Goal: Information Seeking & Learning: Learn about a topic

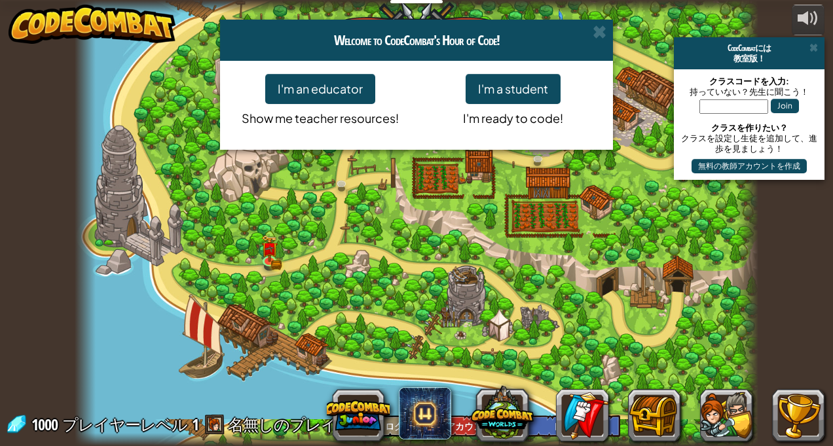
select select "ja"
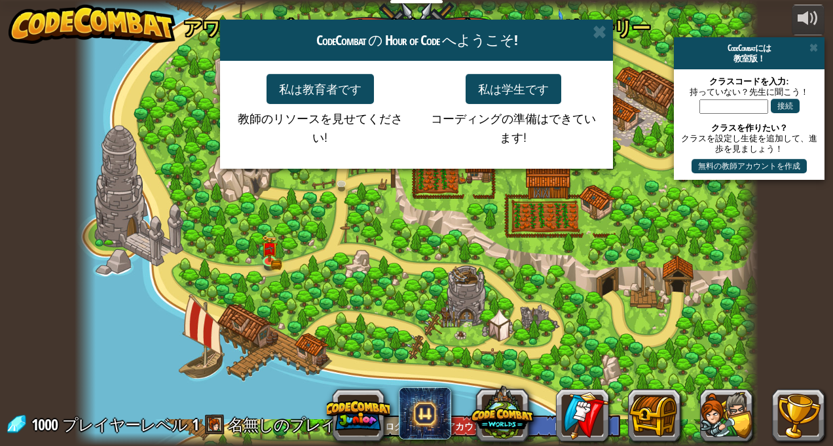
click at [590, 143] on p "コーディングの準備はできています!" at bounding box center [512, 125] width 173 height 43
click at [598, 33] on span at bounding box center [599, 32] width 14 height 14
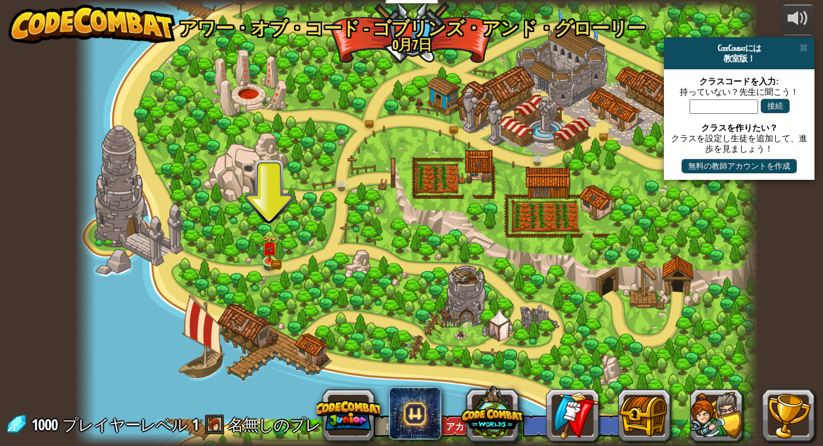
click at [283, 253] on div at bounding box center [416, 223] width 683 height 446
click at [281, 256] on link at bounding box center [271, 260] width 26 height 26
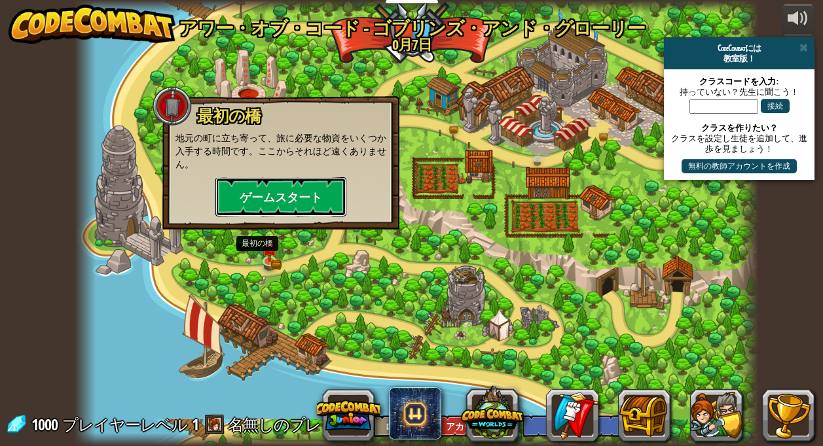
click at [303, 201] on button "ゲームスタート" at bounding box center [280, 196] width 131 height 39
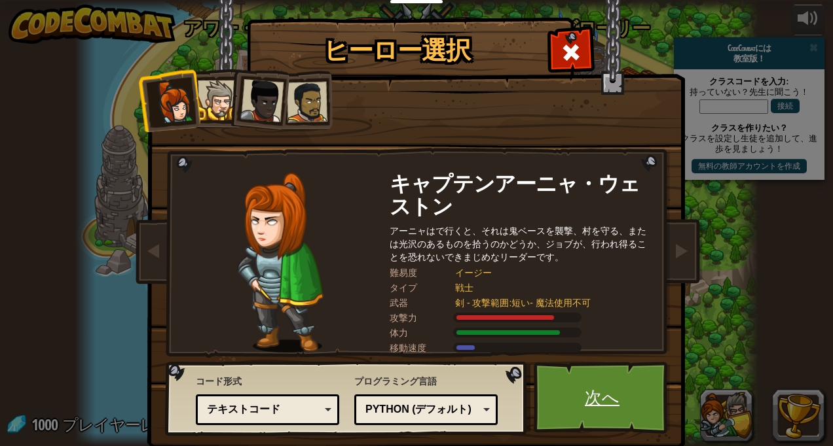
click at [588, 400] on link "次へ" at bounding box center [602, 398] width 137 height 72
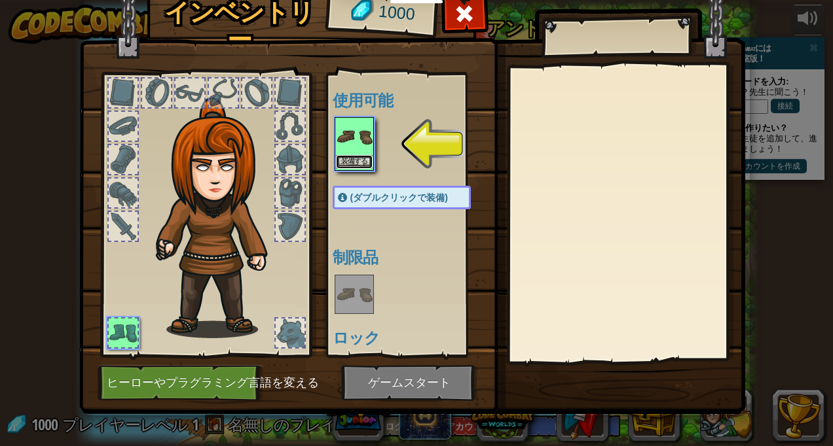
click at [357, 165] on button "装備する" at bounding box center [354, 162] width 37 height 14
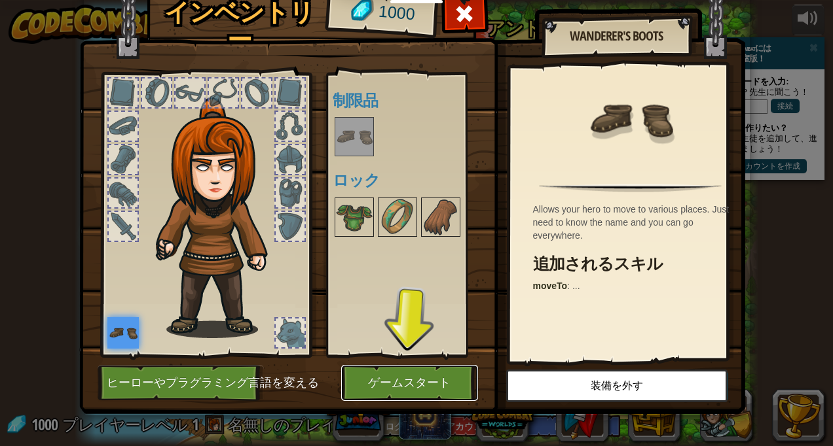
click at [403, 388] on button "ゲームスタート" at bounding box center [409, 383] width 137 height 36
click at [397, 382] on button "ゲームスタート" at bounding box center [409, 383] width 137 height 36
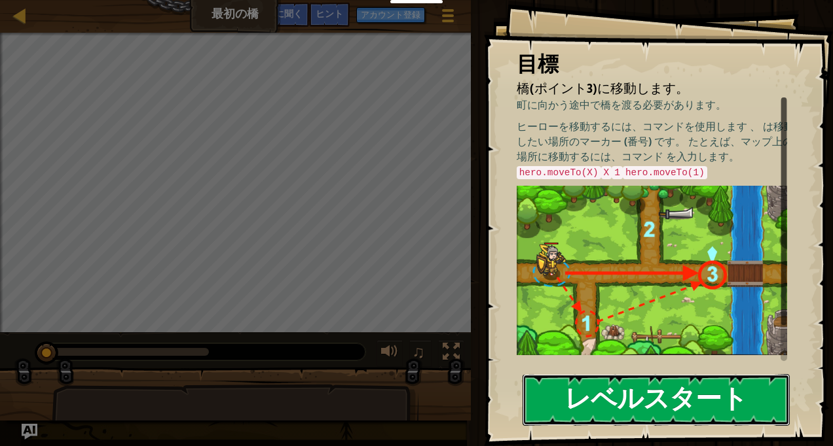
click at [681, 405] on button "レベルスタート" at bounding box center [655, 400] width 267 height 52
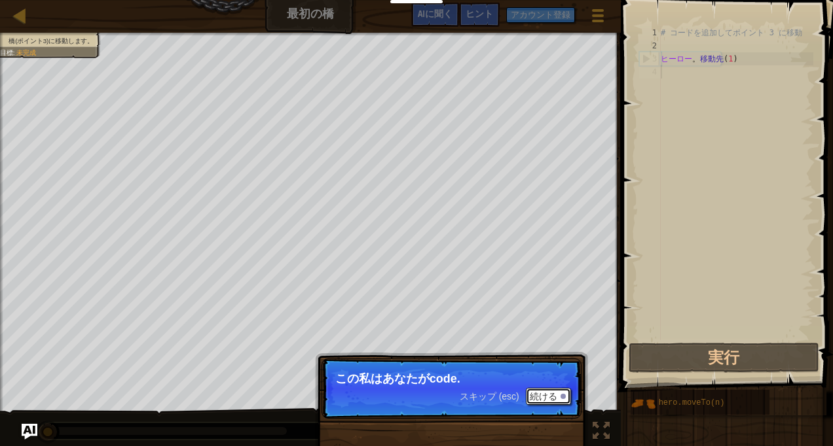
click at [558, 398] on button "続ける" at bounding box center [548, 396] width 45 height 17
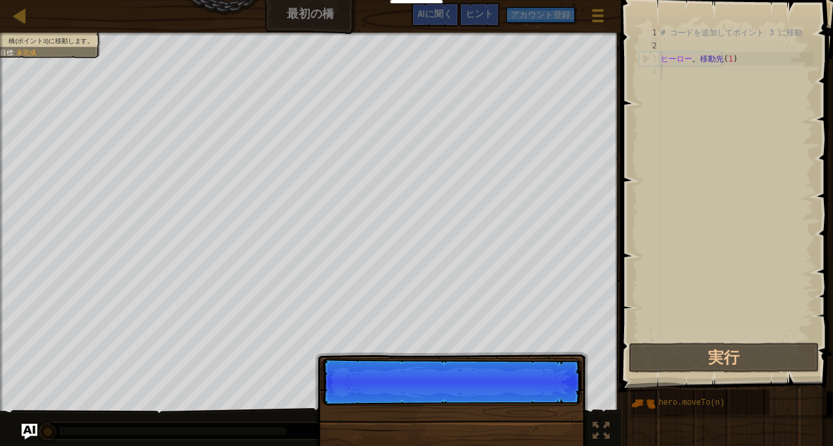
scroll to position [6, 0]
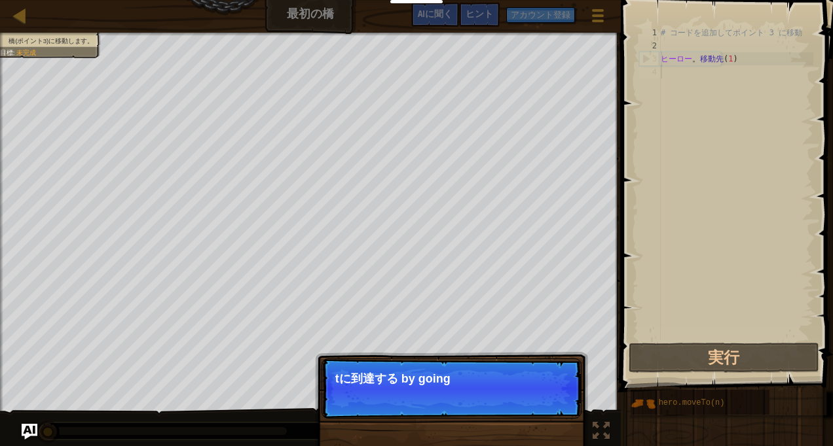
click at [492, 401] on p "スキップ (esc) 続ける tに到達する by going" at bounding box center [451, 389] width 260 height 60
click at [483, 408] on p "スキップ (esc) 続ける アクセス t" at bounding box center [451, 389] width 260 height 60
click at [493, 403] on div "スキップ (esc) 続ける" at bounding box center [515, 396] width 111 height 17
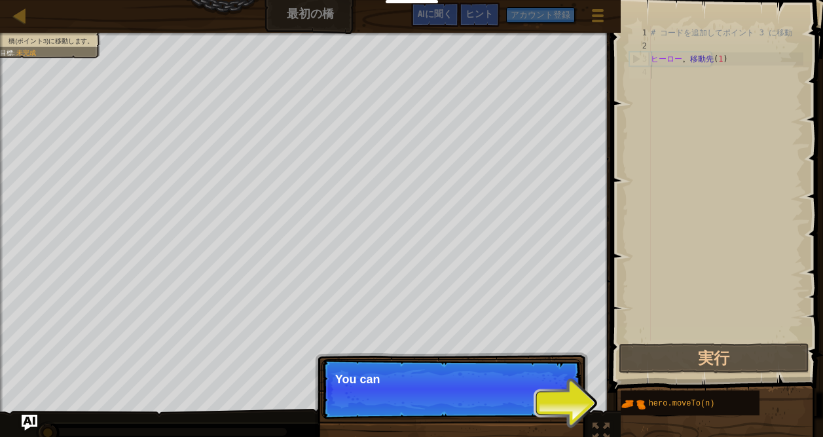
click at [494, 411] on p "スキップ (esc) 続ける You can" at bounding box center [451, 389] width 260 height 60
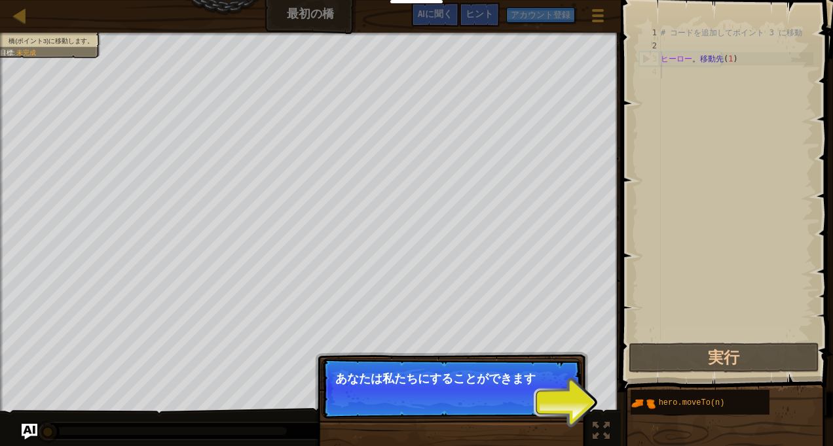
click at [575, 415] on p "スキップ (esc) 続ける あなたは私たちにすることができます" at bounding box center [451, 389] width 260 height 60
click at [575, 414] on p "スキップ (esc) 続ける あなたは私たちにすることができます" at bounding box center [451, 389] width 260 height 60
click at [562, 403] on button "続ける" at bounding box center [548, 396] width 45 height 17
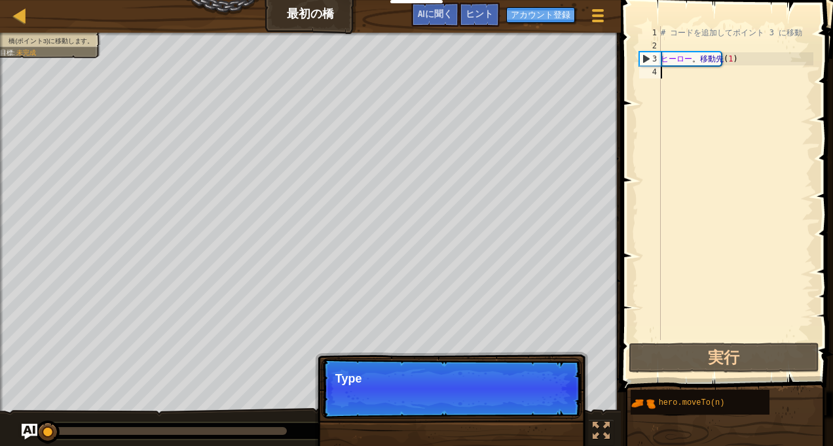
click at [549, 410] on p "スキップ (esc) 続ける Type" at bounding box center [451, 389] width 260 height 60
click at [545, 412] on p "スキップ (esc) 続ける Type your code on" at bounding box center [451, 389] width 260 height 60
click at [537, 418] on p "スキップ (esc) 続ける Type your code on" at bounding box center [451, 389] width 260 height 60
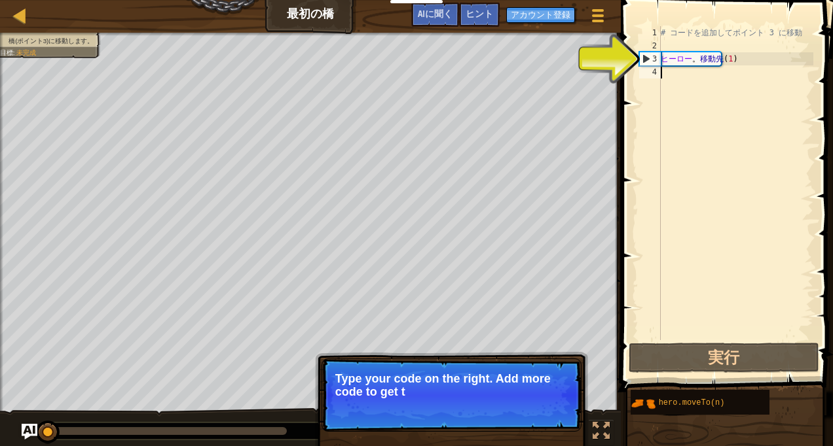
click at [525, 404] on p "スキップ (esc) 続ける Type your code on the right. Add more code to get t" at bounding box center [451, 395] width 260 height 73
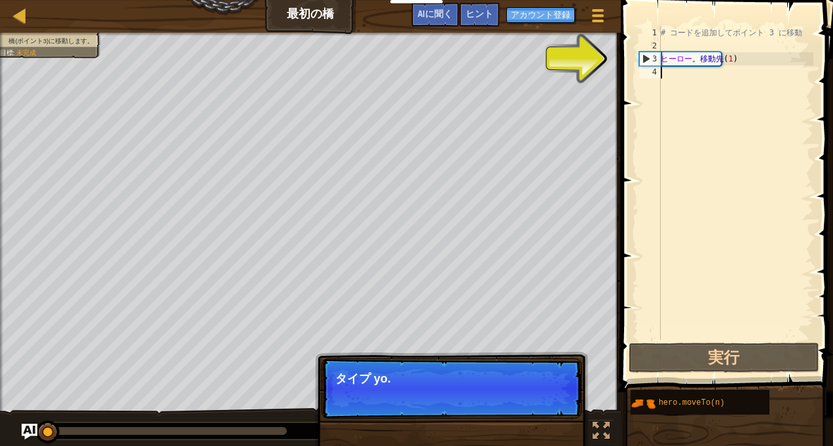
click at [488, 405] on div "スキップ (esc) 続ける" at bounding box center [515, 396] width 111 height 17
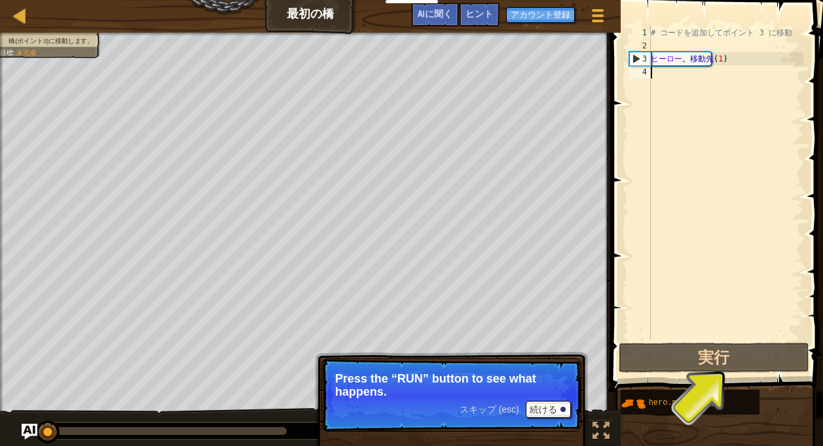
click at [479, 414] on span "スキップ (esc)" at bounding box center [490, 410] width 60 height 10
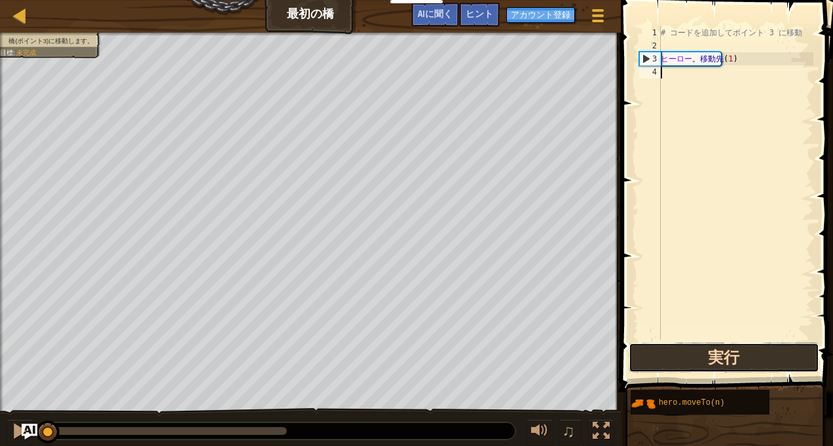
click at [744, 351] on button "実行" at bounding box center [723, 358] width 190 height 30
click at [741, 369] on button "実行" at bounding box center [723, 358] width 190 height 30
click at [740, 365] on button "実行" at bounding box center [723, 358] width 190 height 30
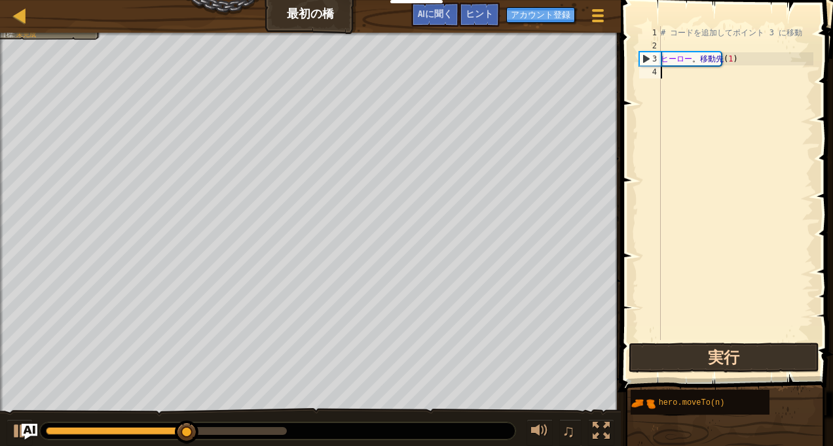
scroll to position [0, 0]
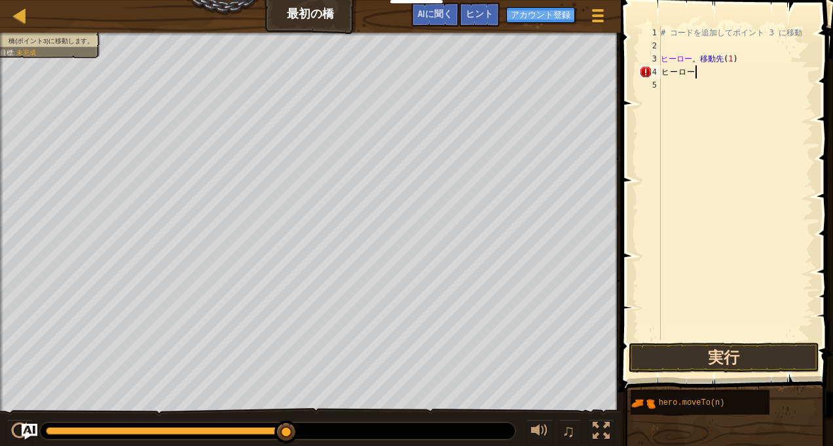
type textarea "。"
type textarea "ヒ"
click at [325, 29] on div "マップ 最初の橋 ゲームメニュー 完了 アカウント登録 ヒント AIに聞く" at bounding box center [310, 16] width 621 height 33
